Goal: Task Accomplishment & Management: Manage account settings

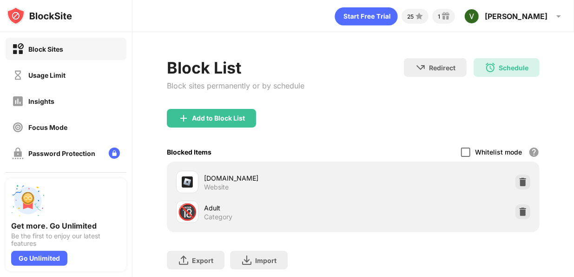
click at [461, 149] on div at bounding box center [465, 151] width 9 height 9
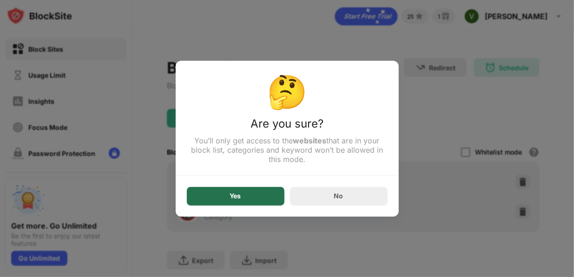
click at [271, 195] on div "Yes" at bounding box center [236, 195] width 98 height 19
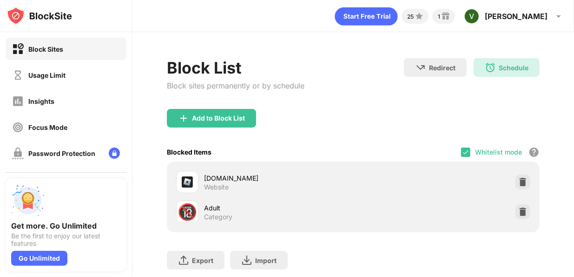
click at [451, 152] on div "Blocked Items Whitelist mode Block all websites except for those in your whitel…" at bounding box center [353, 151] width 373 height 19
click at [462, 153] on img at bounding box center [465, 151] width 7 height 7
click at [332, 260] on div "Export Export Files (for websites items only) Import Import Files (for websites…" at bounding box center [353, 255] width 373 height 46
